Goal: Task Accomplishment & Management: Manage account settings

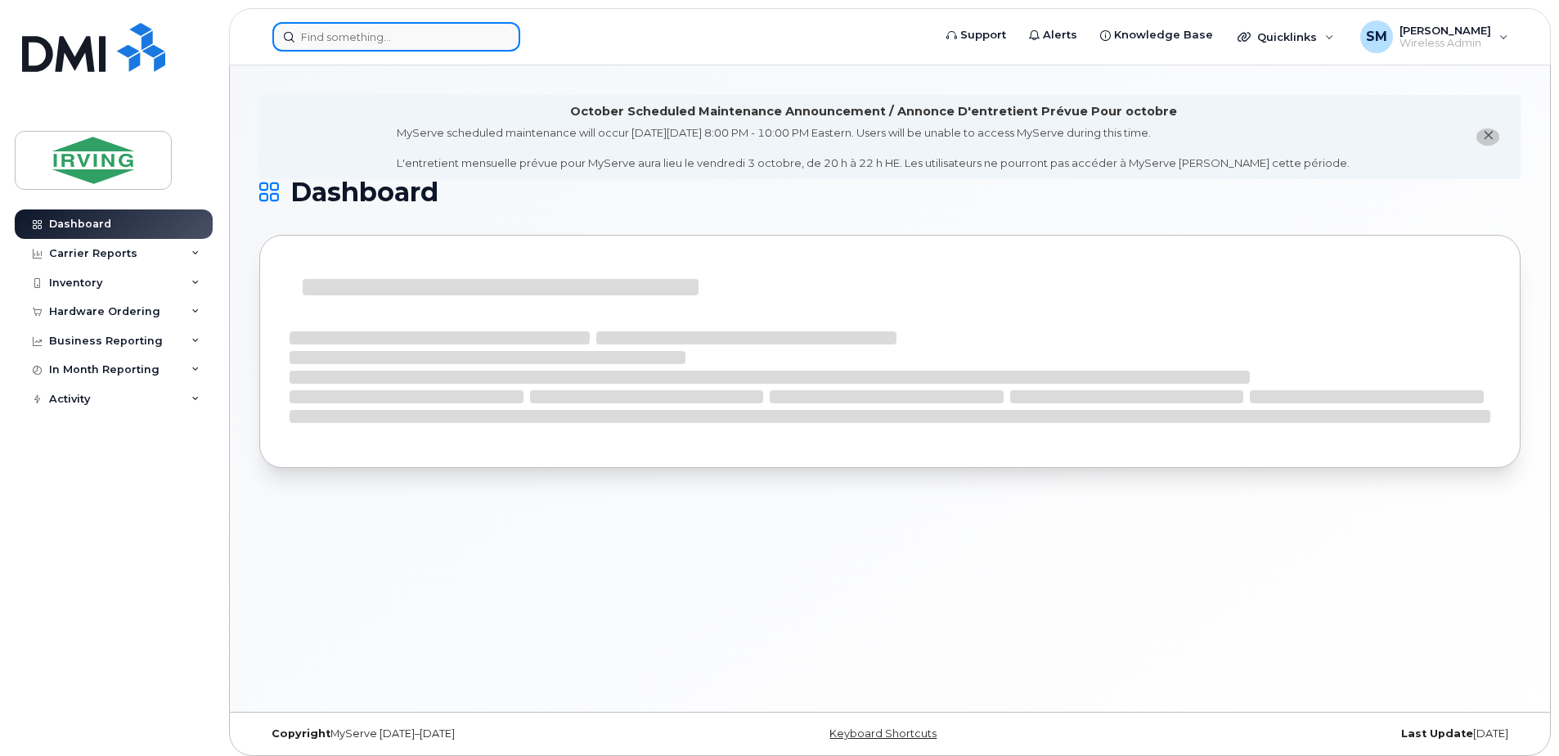
click at [397, 33] on input at bounding box center [396, 36] width 248 height 29
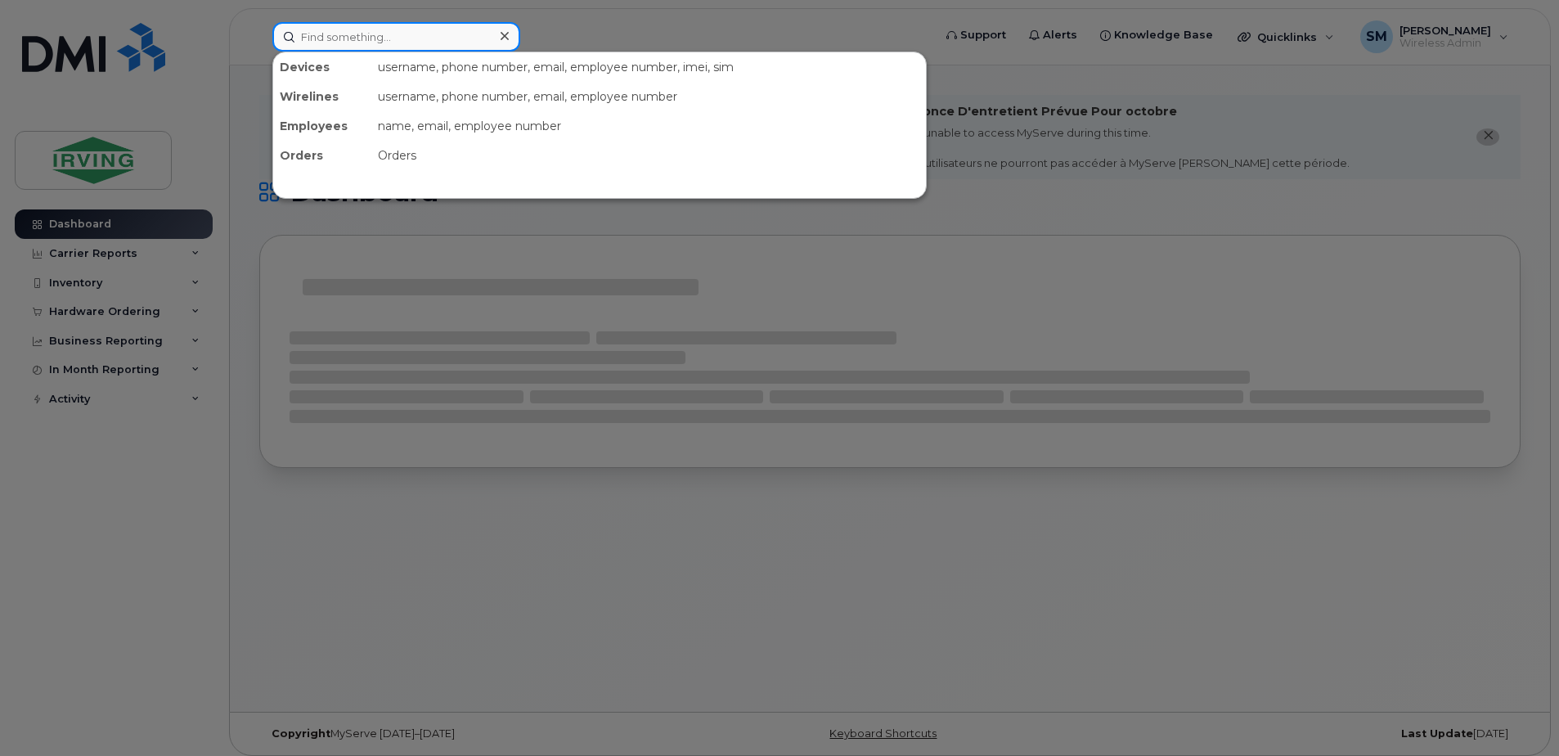
paste input "[PHONE_NUMBER]"
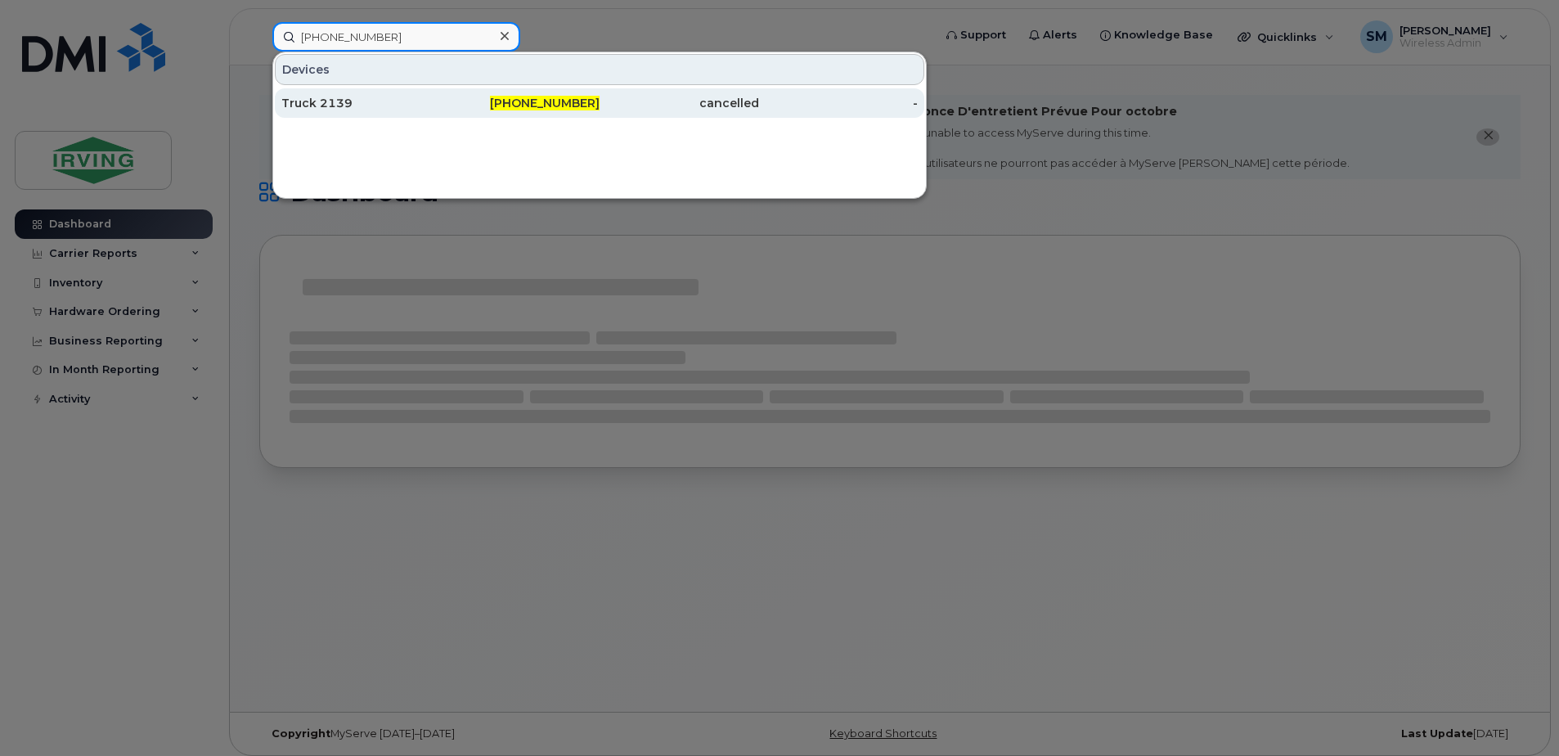
type input "[PHONE_NUMBER]"
click at [493, 99] on div "[PHONE_NUMBER]" at bounding box center [521, 103] width 160 height 16
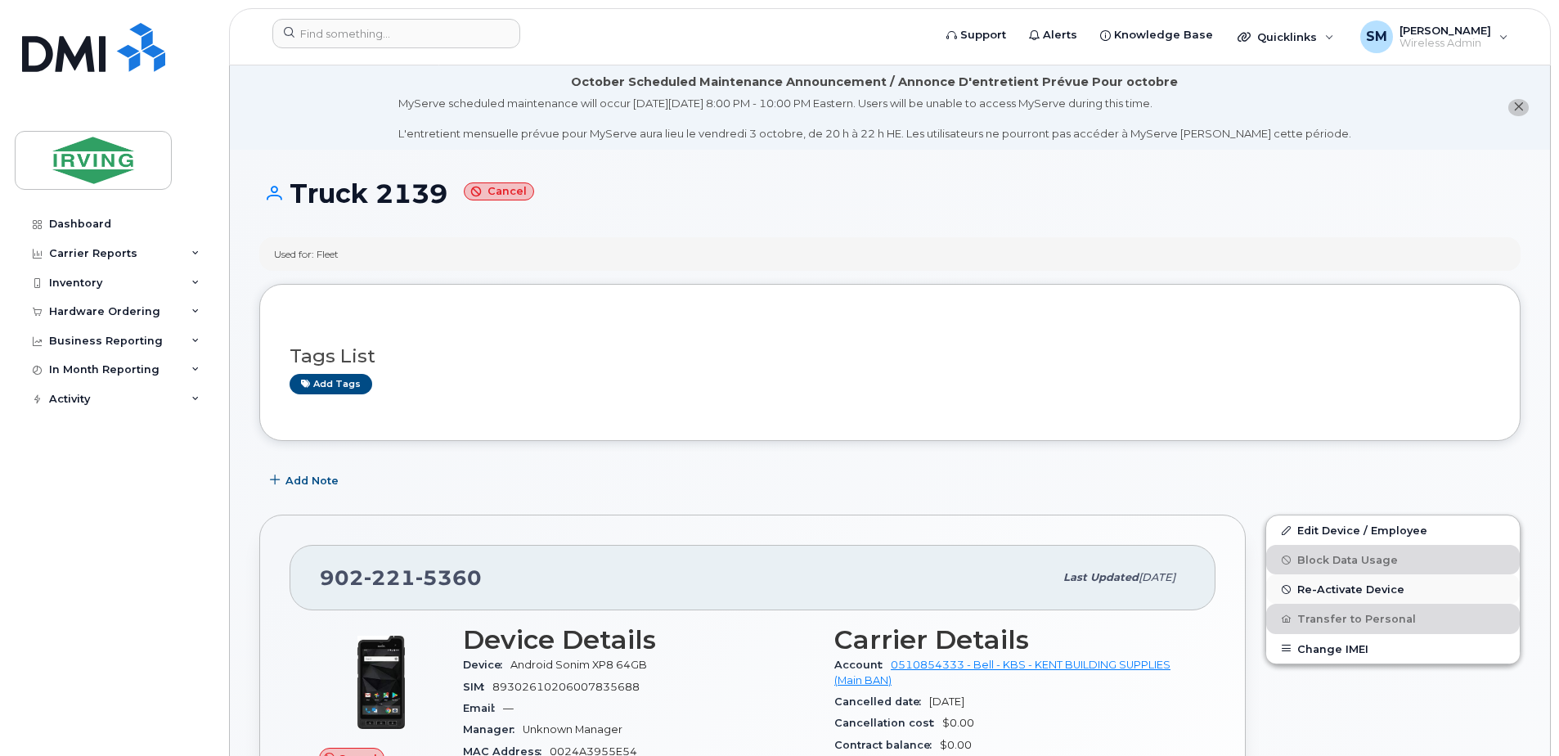
click at [1361, 591] on span "Re-Activate Device" at bounding box center [1351, 589] width 107 height 12
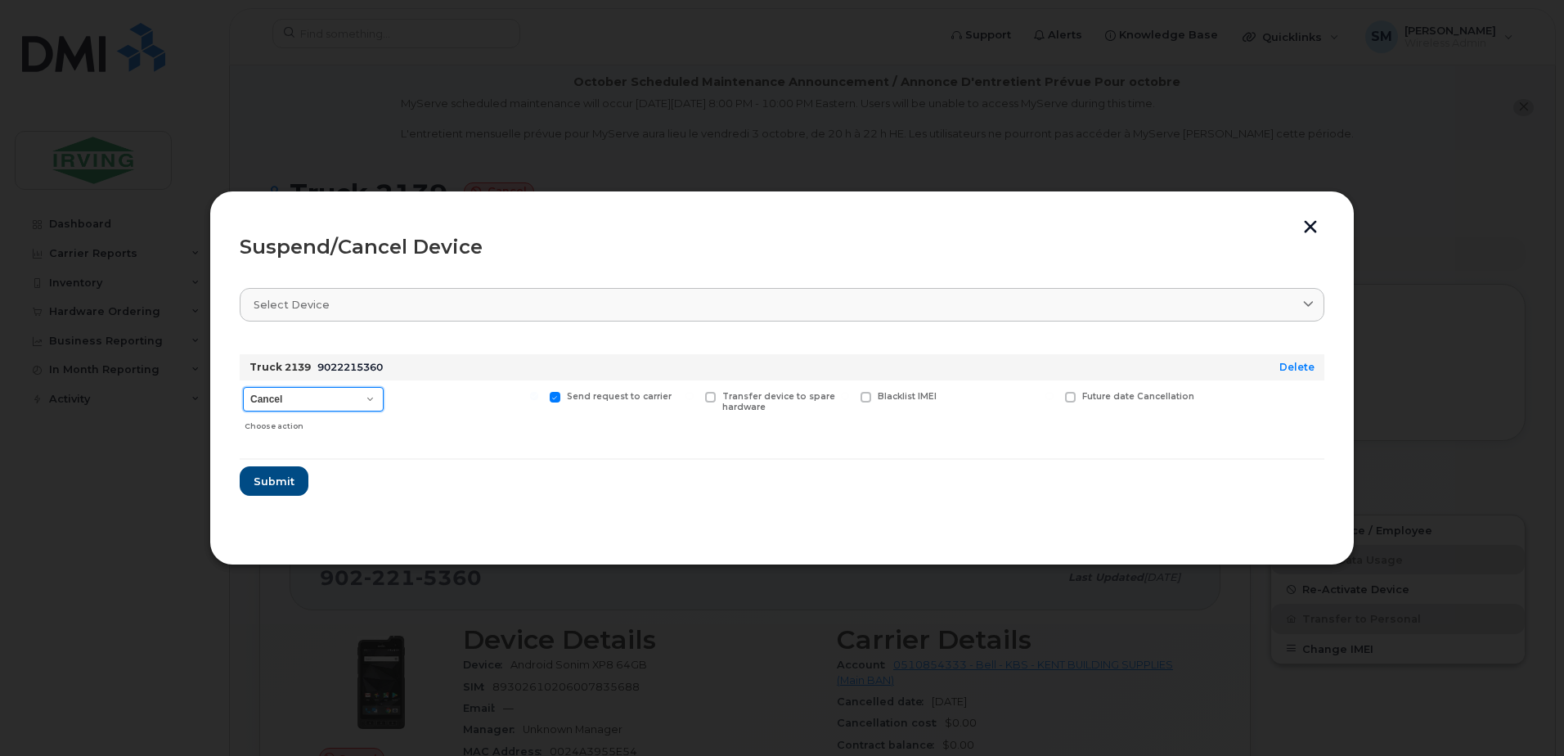
click at [364, 400] on select "Cancel Suspend - Extend Suspension Suspend - Reduced Rate Suspend - Full Rate S…" at bounding box center [313, 399] width 141 height 25
select select "[object Object]"
click at [243, 387] on select "Cancel Suspend - Extend Suspension Suspend - Reduced Rate Suspend - Full Rate S…" at bounding box center [313, 399] width 141 height 25
click at [275, 483] on span "Submit" at bounding box center [273, 482] width 41 height 16
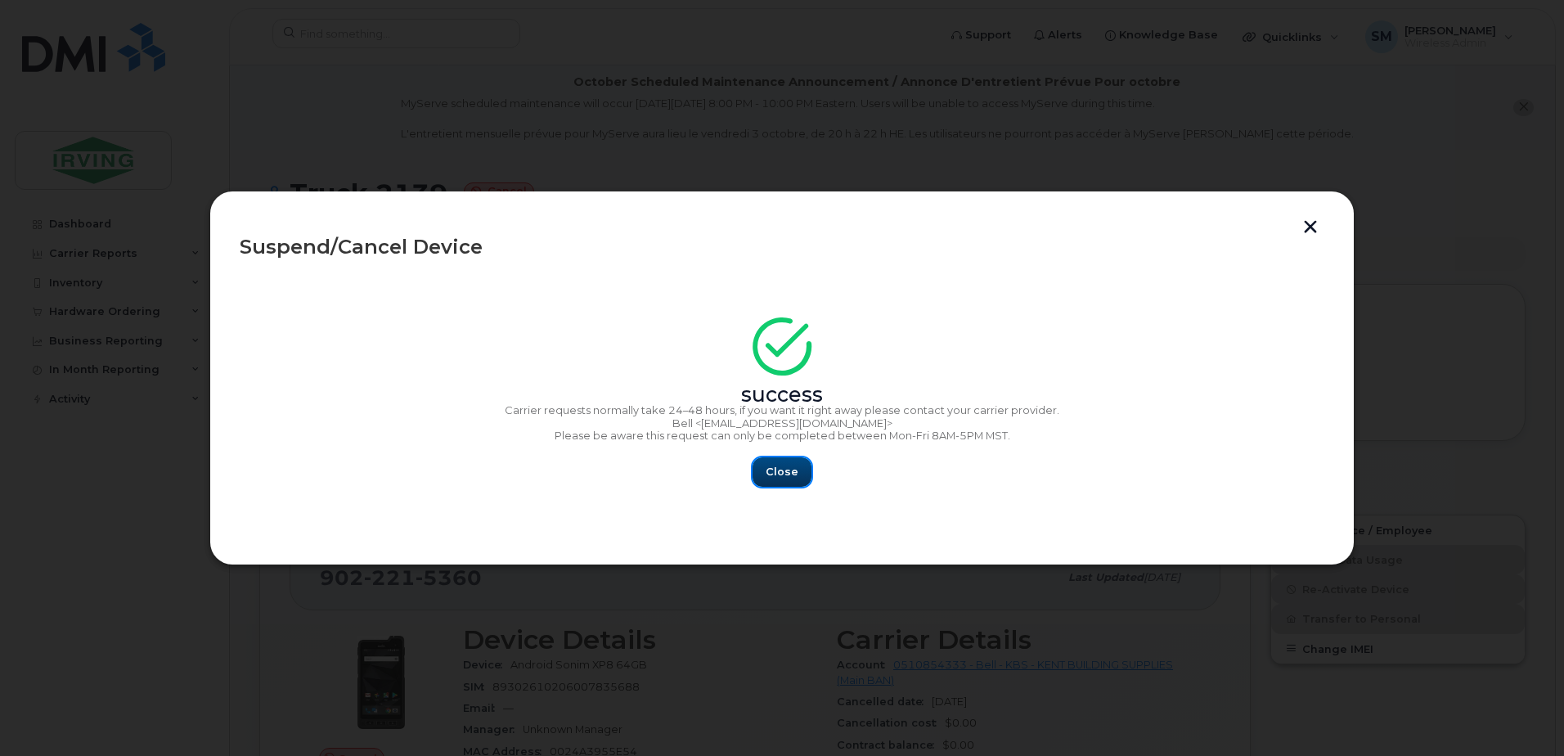
click at [780, 466] on span "Close" at bounding box center [782, 472] width 33 height 16
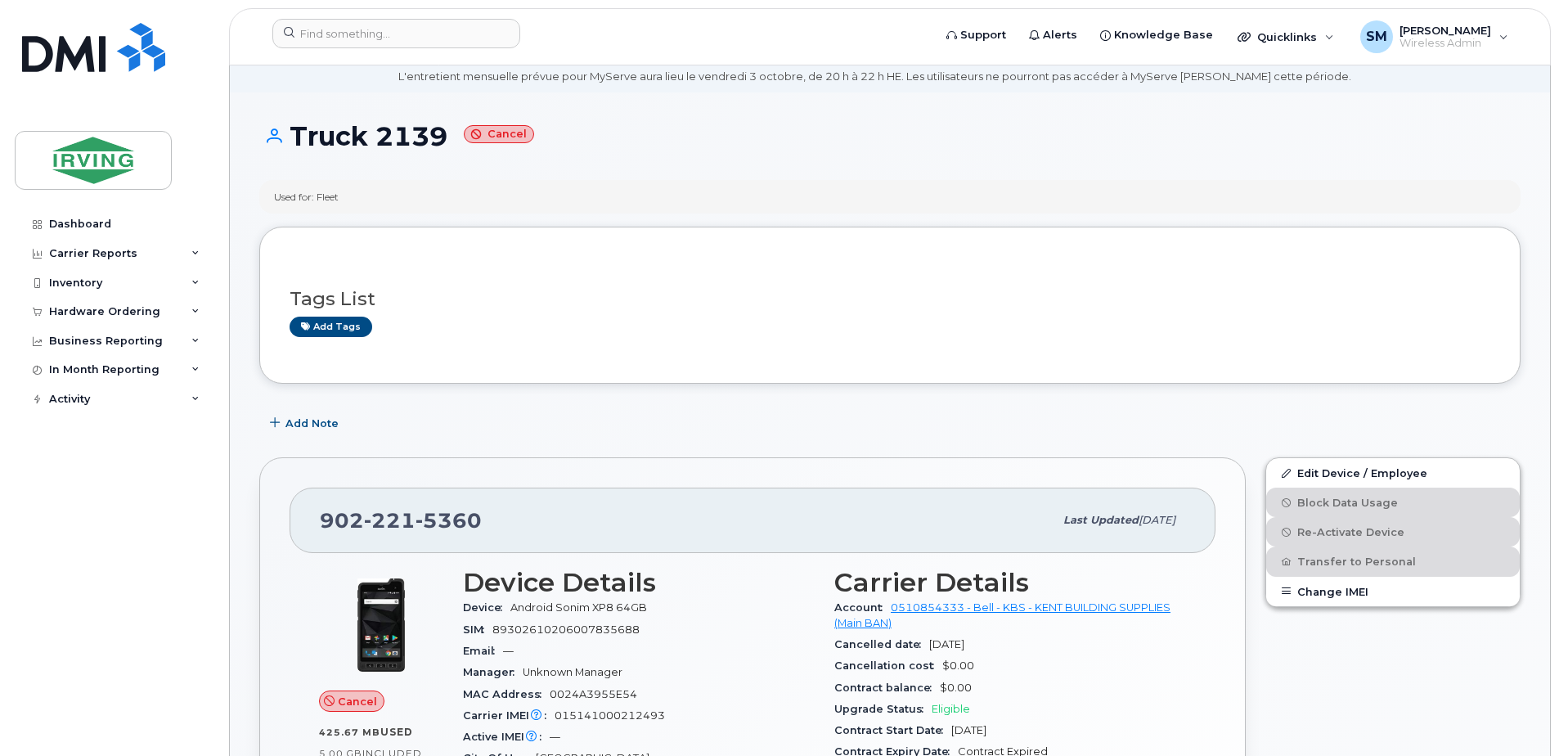
scroll to position [82, 0]
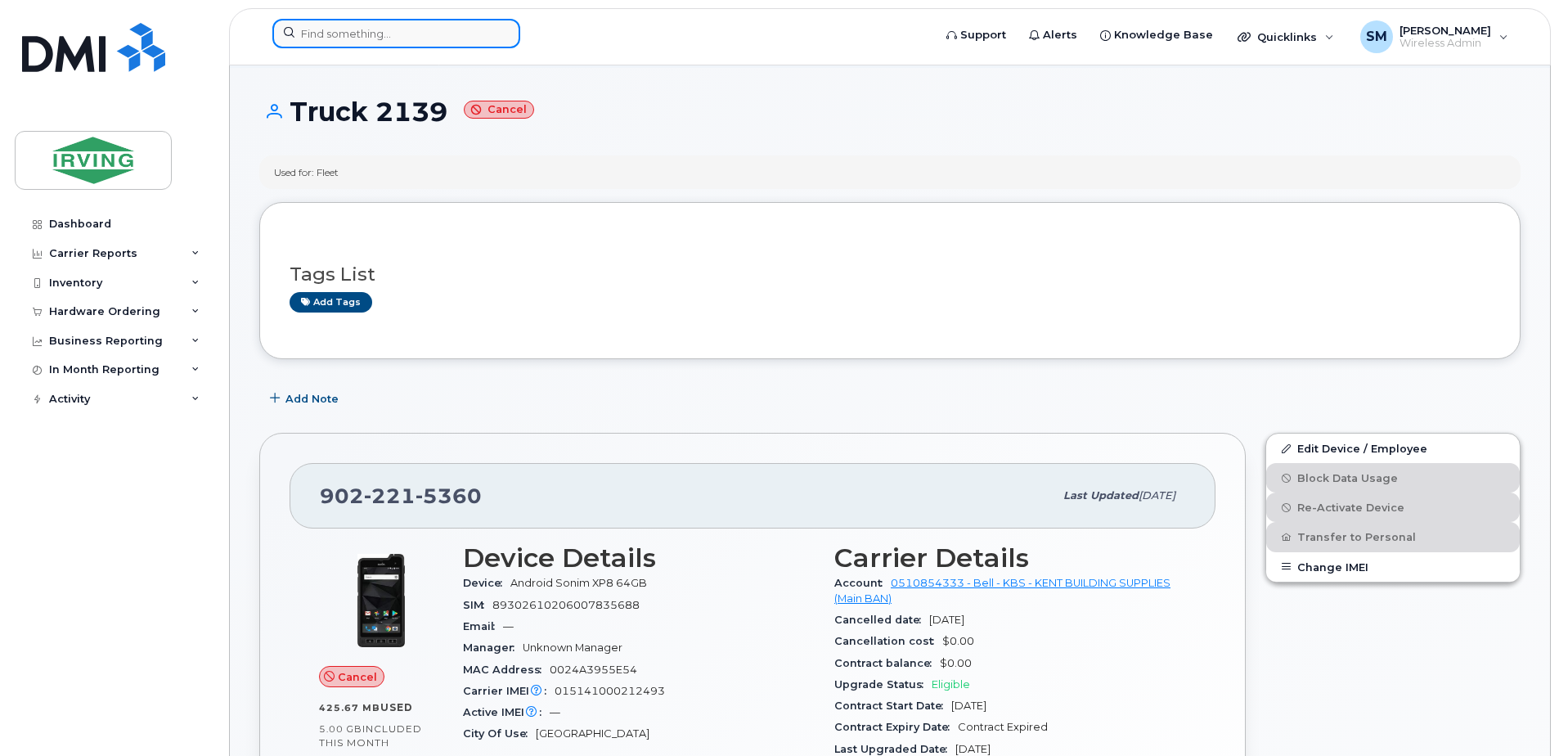
click at [334, 42] on input at bounding box center [396, 33] width 248 height 29
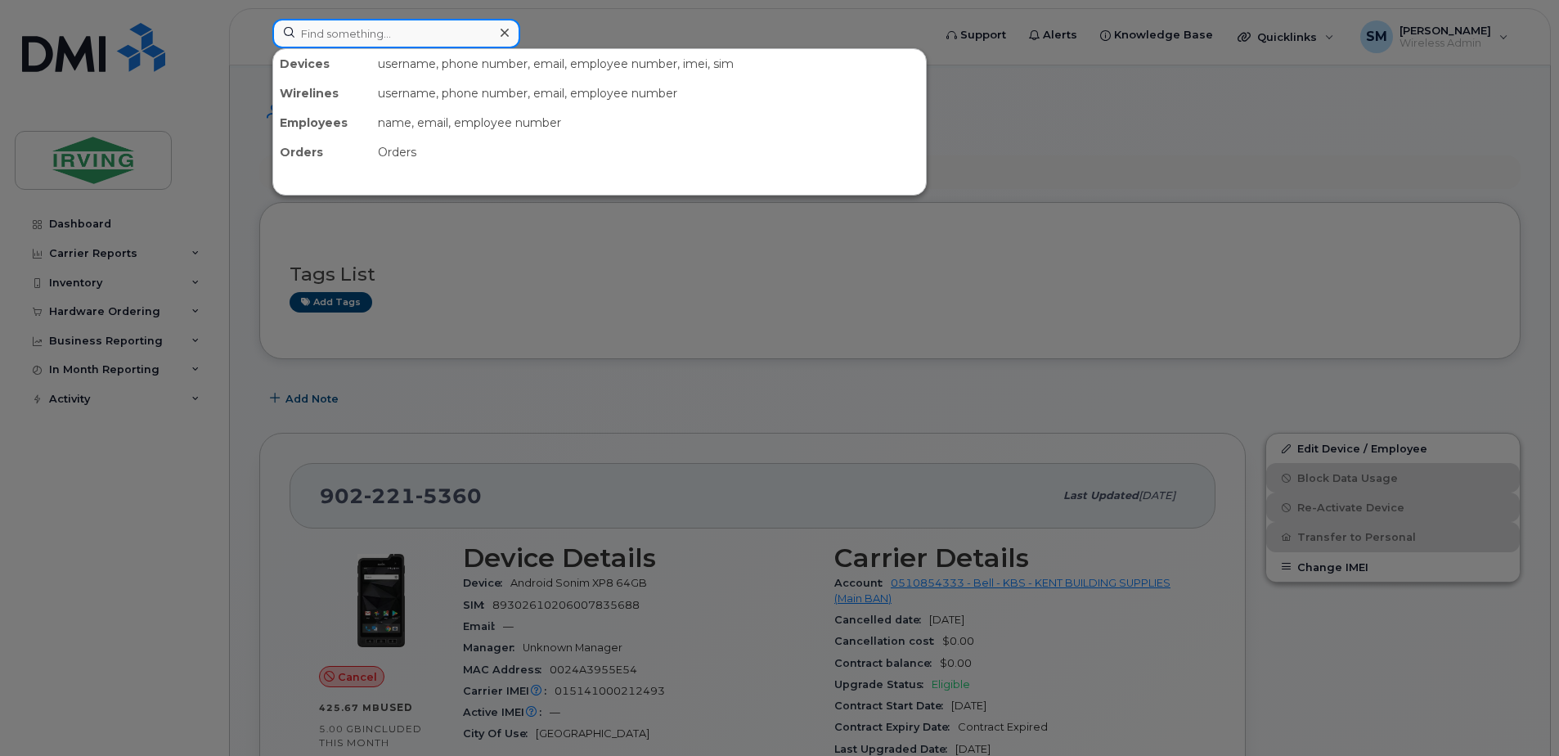
paste input "G78120E23077"
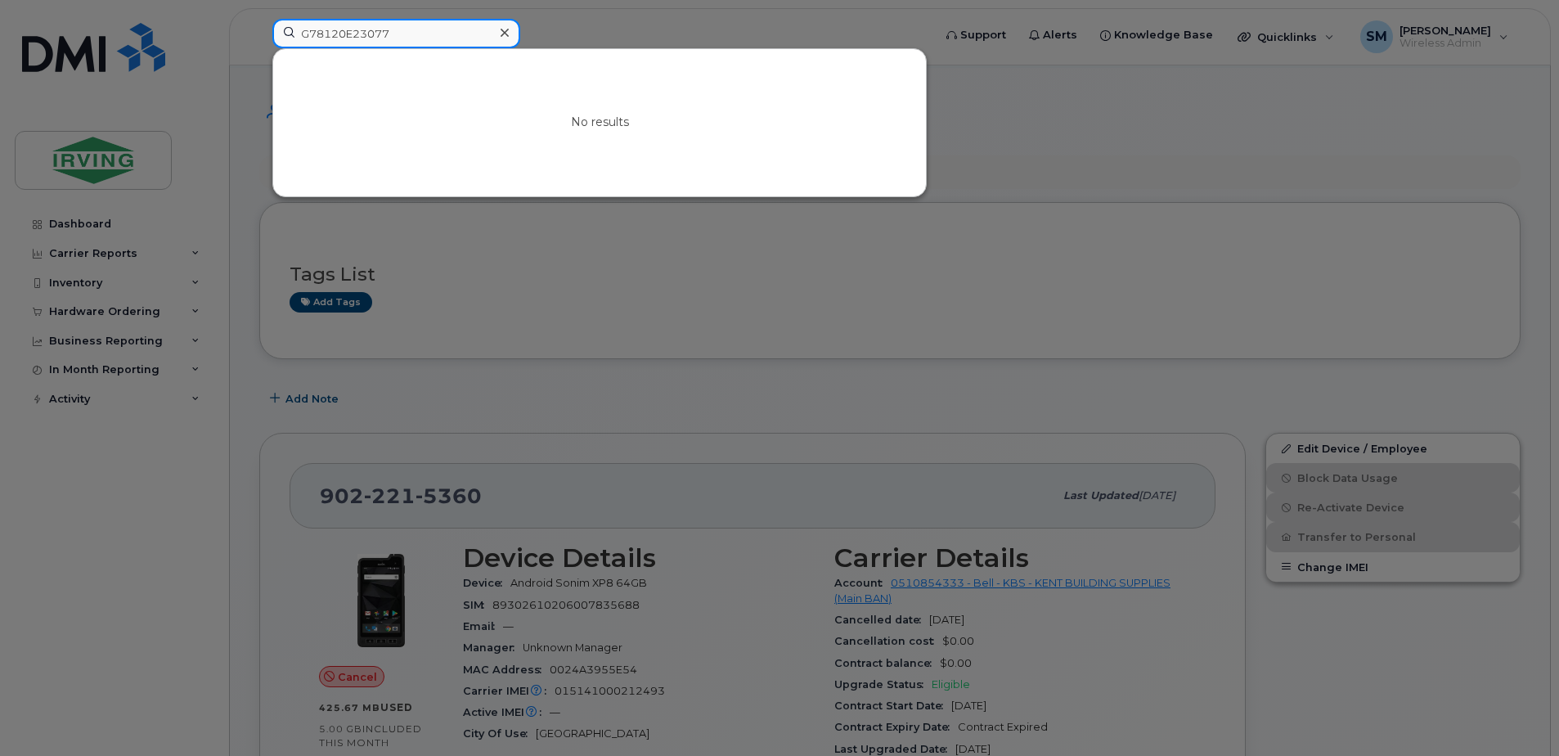
drag, startPoint x: 403, startPoint y: 38, endPoint x: 325, endPoint y: 34, distance: 78.6
click at [325, 34] on input "G78120E23077" at bounding box center [396, 33] width 248 height 29
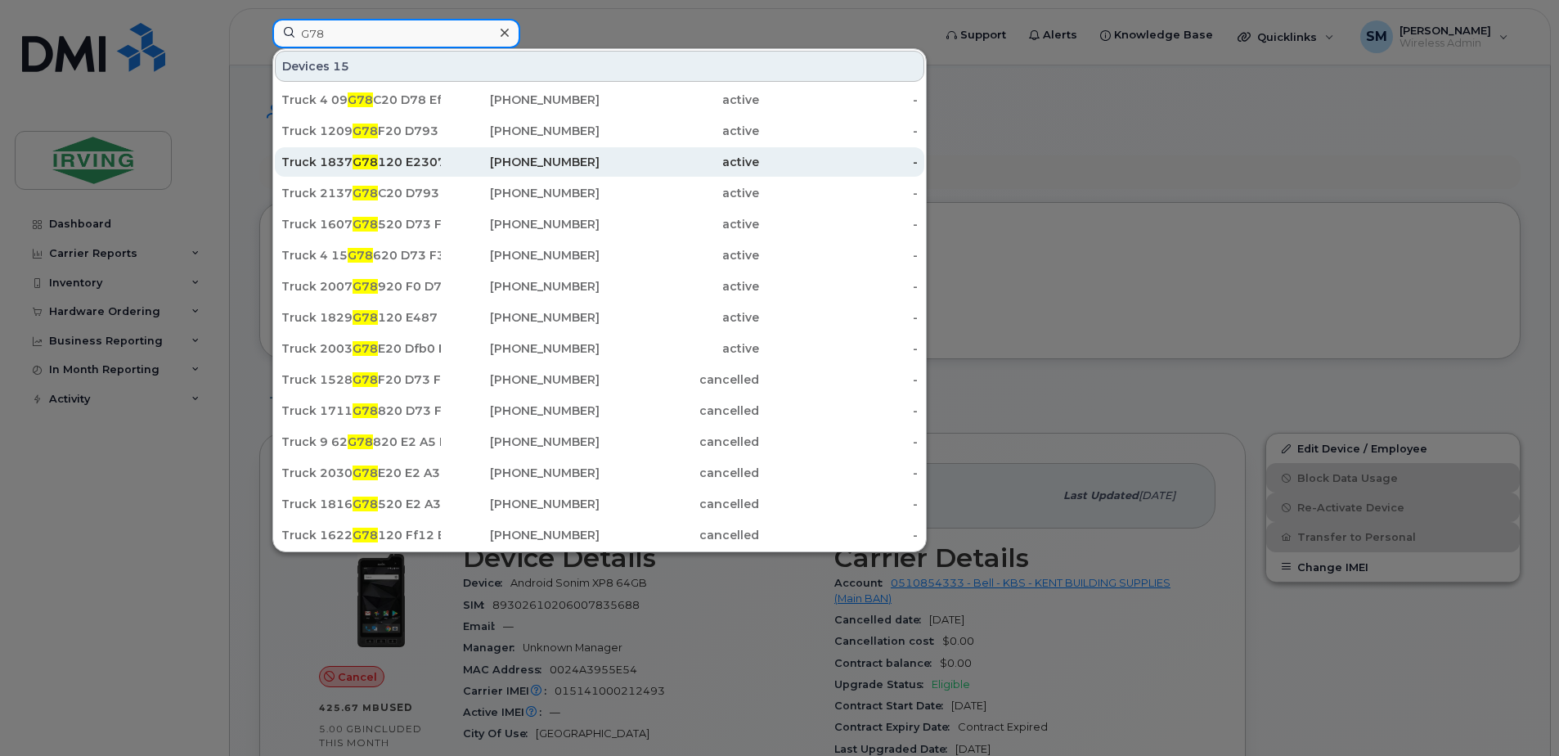
type input "G78"
click at [394, 162] on div "Truck 1837 G78 120 E23077" at bounding box center [361, 162] width 160 height 16
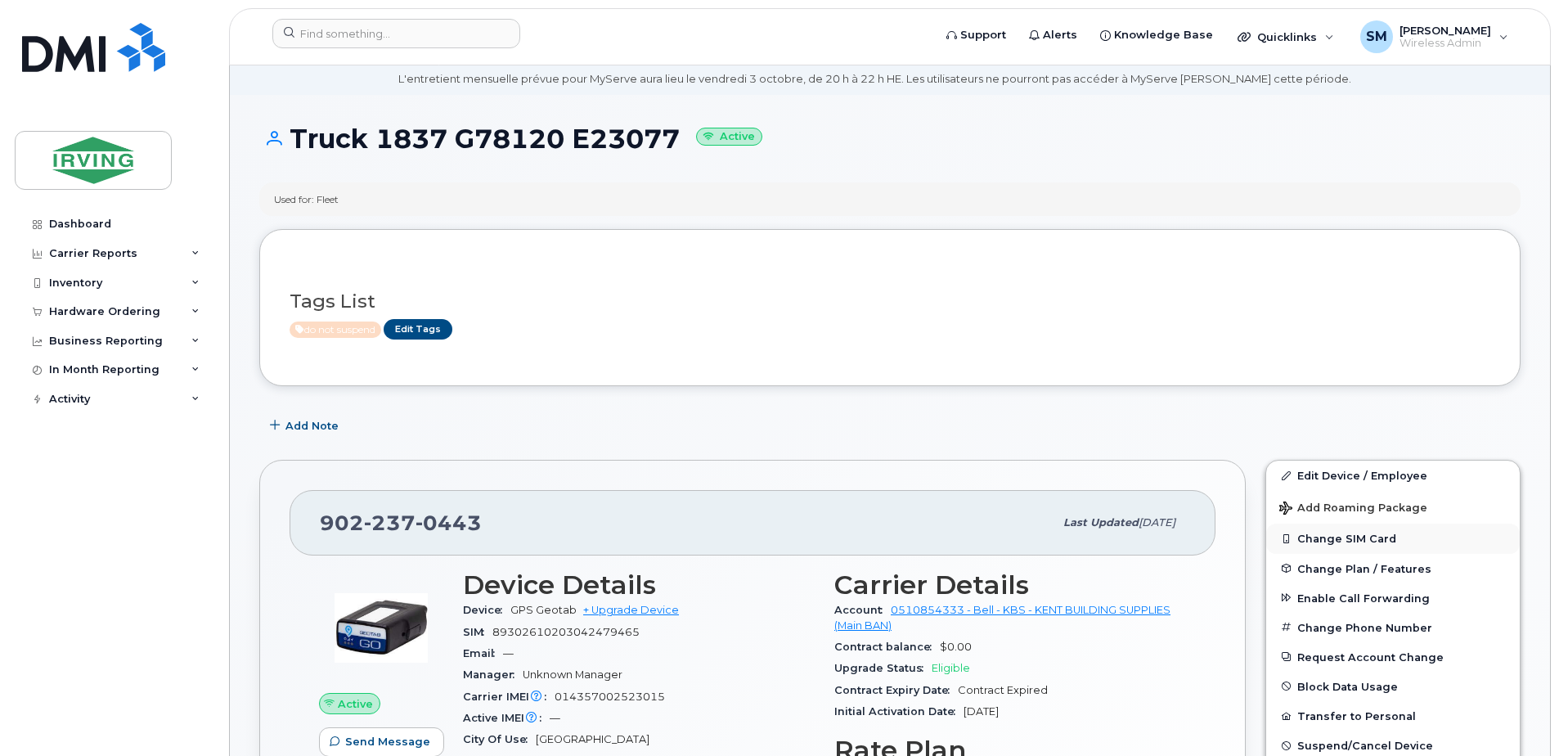
scroll to position [164, 0]
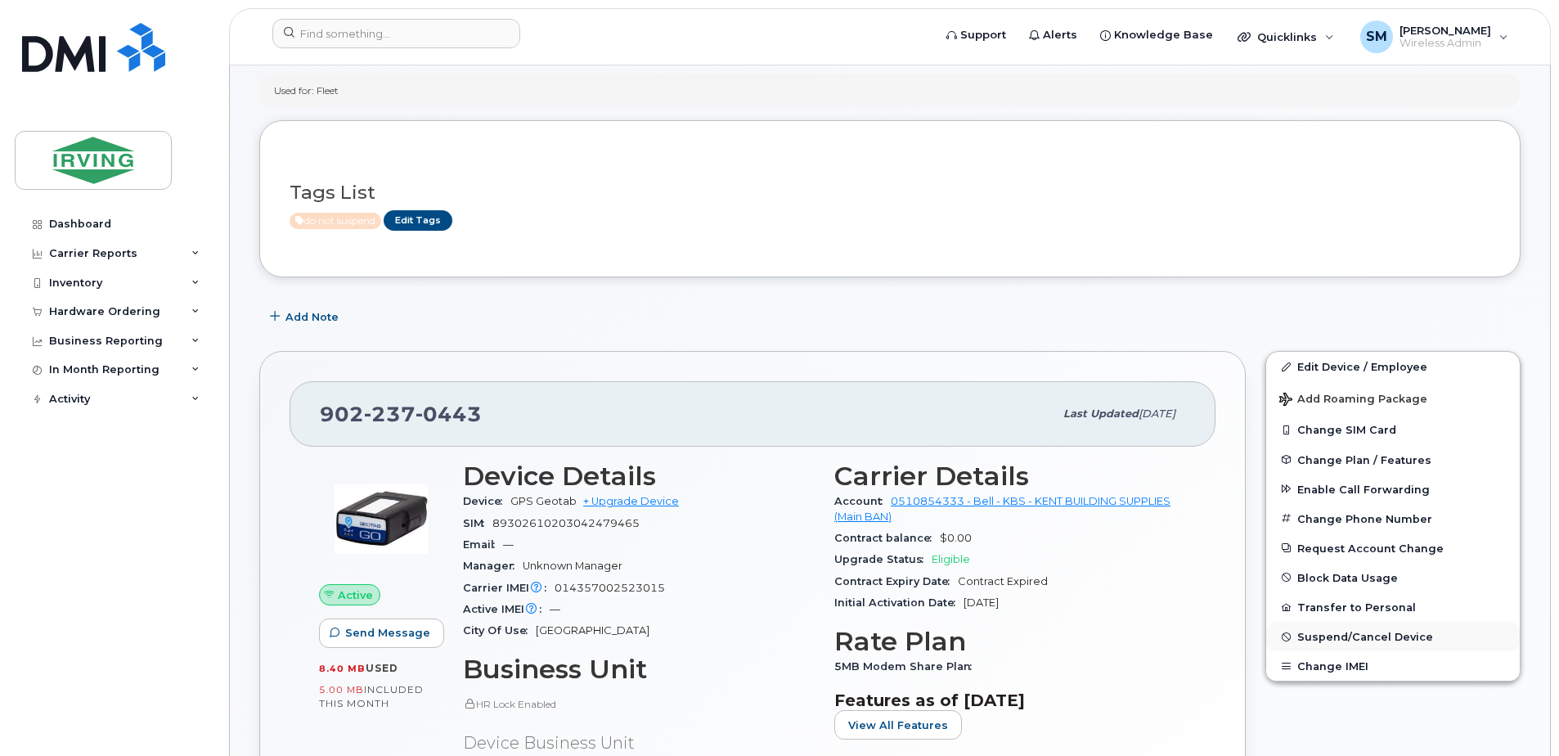
click at [1357, 634] on span "Suspend/Cancel Device" at bounding box center [1366, 637] width 136 height 12
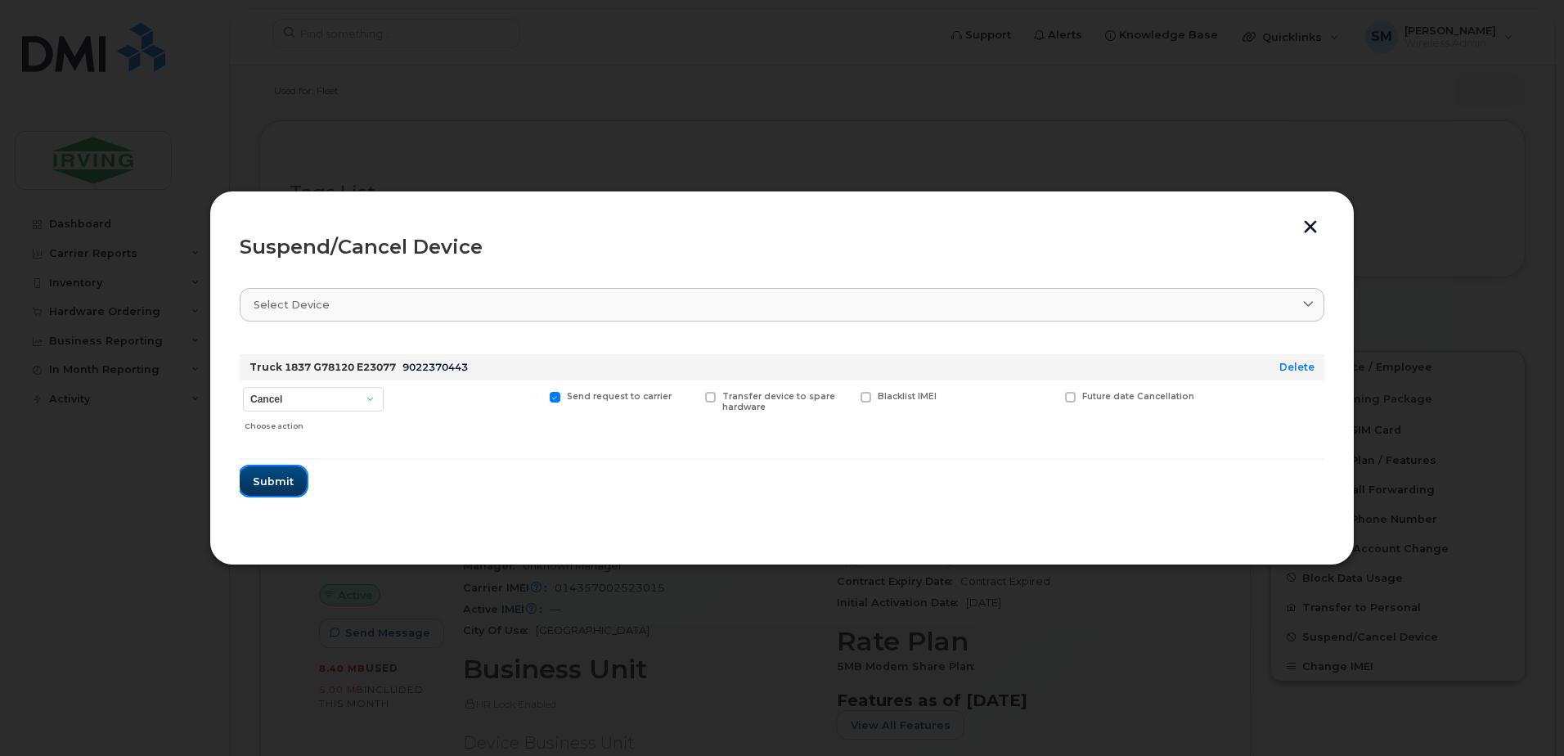
click at [274, 485] on span "Submit" at bounding box center [273, 482] width 41 height 16
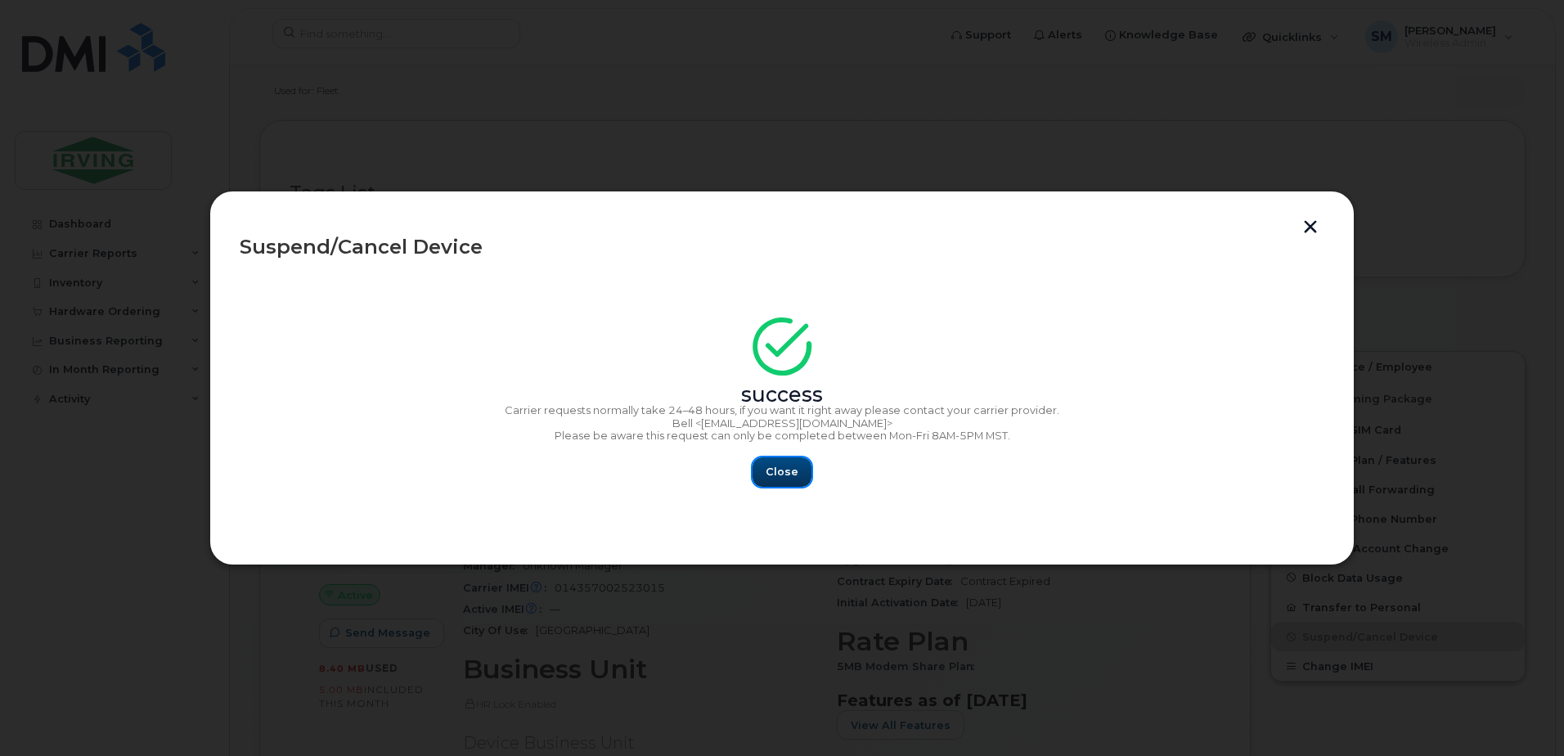
click at [790, 475] on span "Close" at bounding box center [782, 472] width 33 height 16
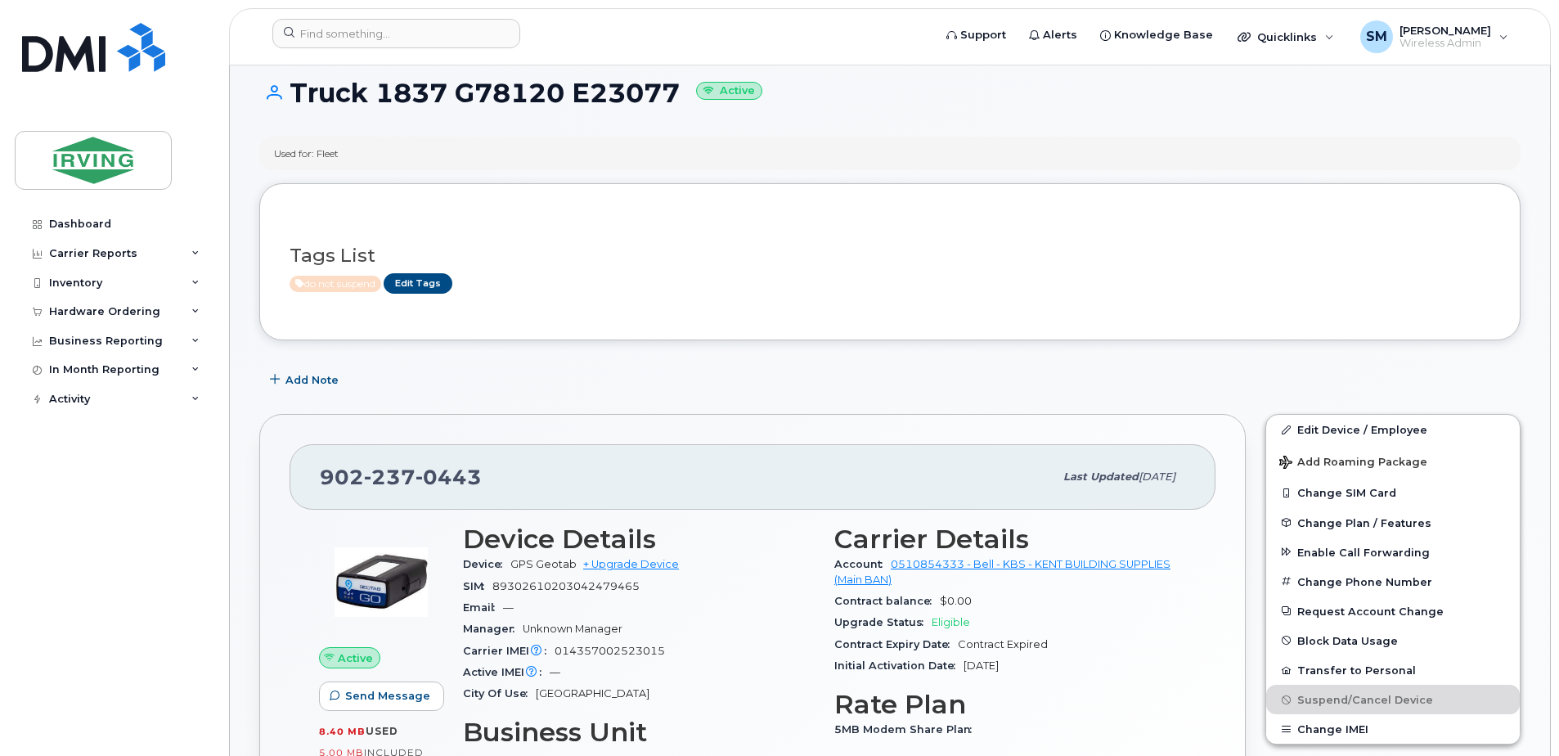
scroll to position [0, 0]
